Goal: Check status

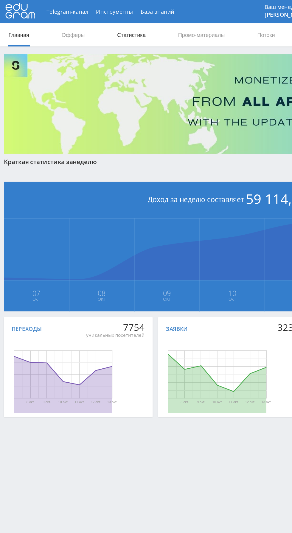
click at [104, 24] on link "Статистика" at bounding box center [100, 27] width 23 height 18
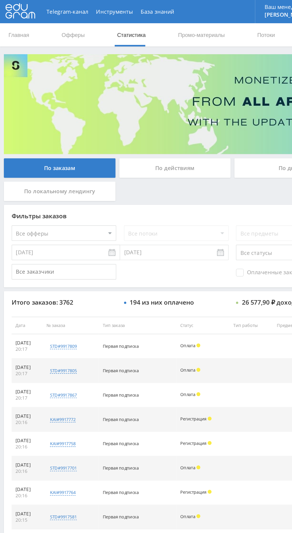
click at [203, 134] on div "По дням" at bounding box center [223, 129] width 86 height 15
click at [0, 0] on input "По дням" at bounding box center [0, 0] width 0 height 0
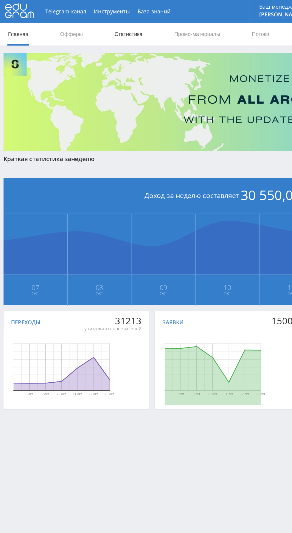
click at [107, 28] on link "Статистика" at bounding box center [100, 27] width 23 height 18
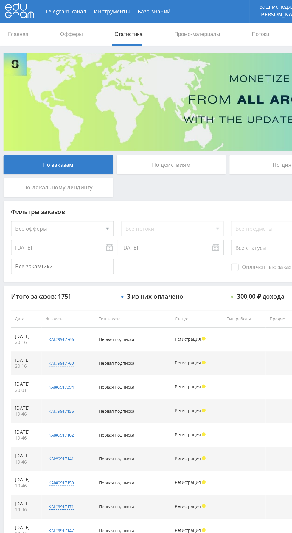
click at [212, 132] on div "По дням" at bounding box center [223, 129] width 86 height 15
click at [0, 0] on input "По дням" at bounding box center [0, 0] width 0 height 0
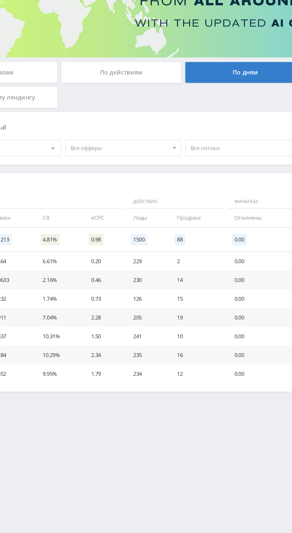
click at [153, 183] on span "Все офферы" at bounding box center [134, 183] width 70 height 11
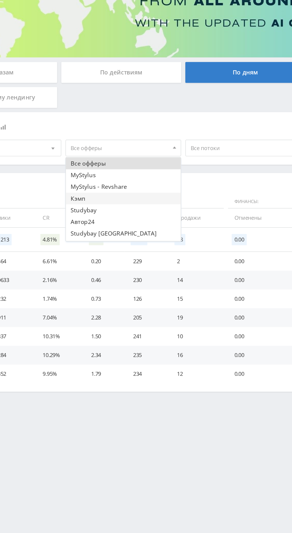
click at [127, 219] on button "Кэмп" at bounding box center [136, 219] width 82 height 8
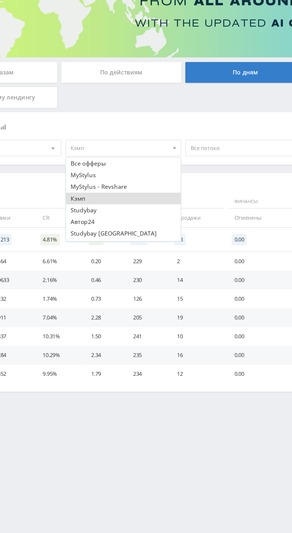
click at [217, 185] on span "Все потоки" at bounding box center [219, 183] width 70 height 11
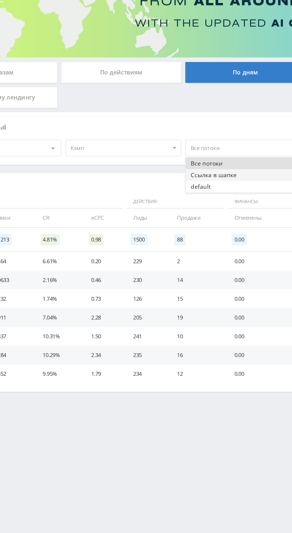
click at [218, 204] on button "Ссылка в шапке" at bounding box center [221, 202] width 82 height 8
